Goal: Navigation & Orientation: Go to known website

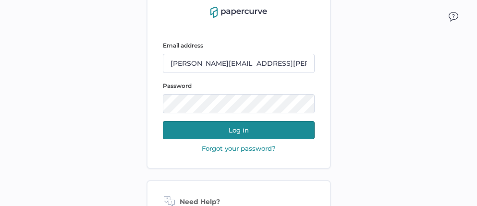
click at [238, 132] on button "Log in" at bounding box center [239, 130] width 152 height 18
